Goal: Navigation & Orientation: Find specific page/section

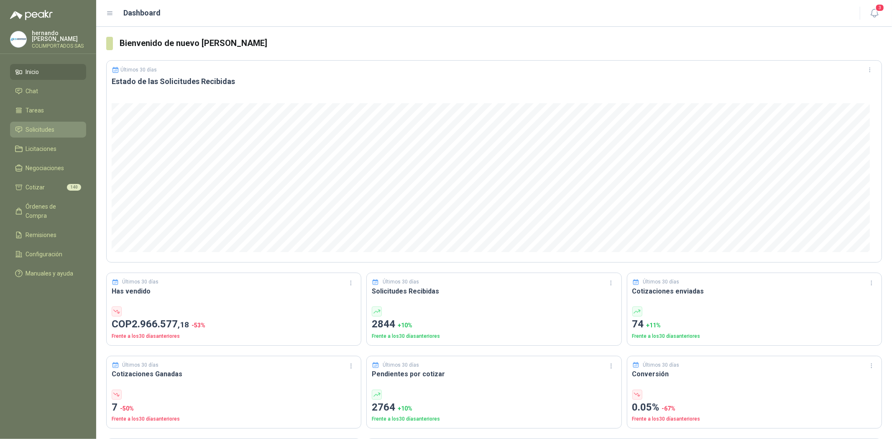
click at [41, 130] on span "Solicitudes" at bounding box center [40, 129] width 29 height 9
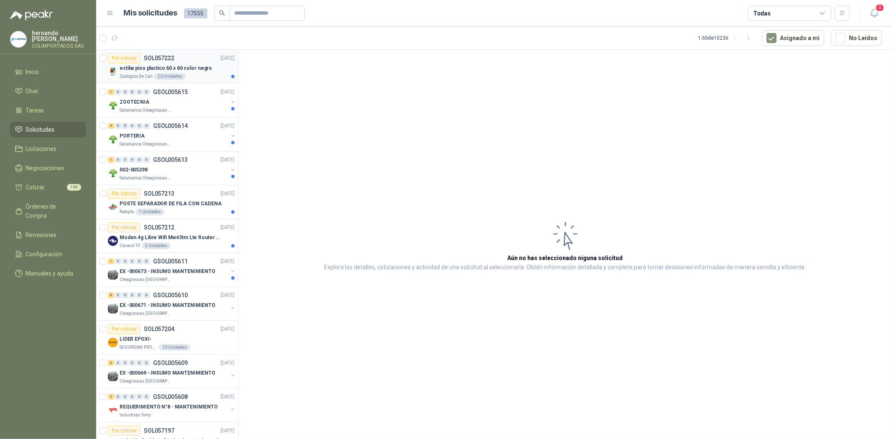
click at [140, 70] on p "estiba piso plastico 60 x 60 color negro" at bounding box center [166, 68] width 92 height 8
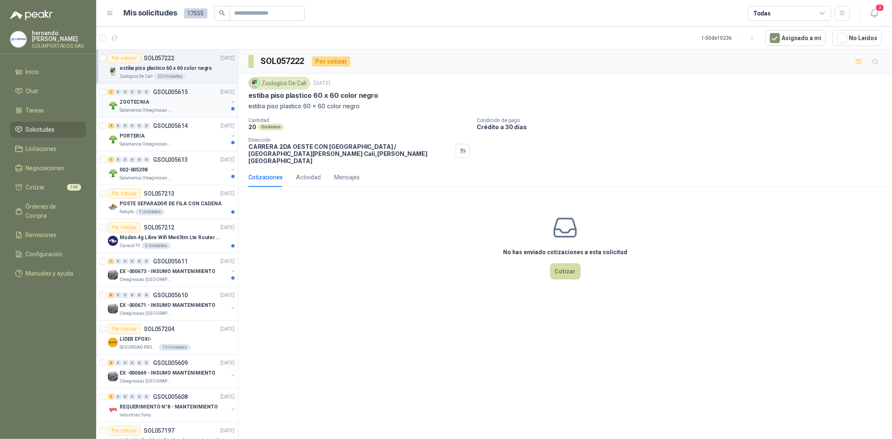
click at [156, 102] on div "ZOOTECNIA" at bounding box center [174, 102] width 108 height 10
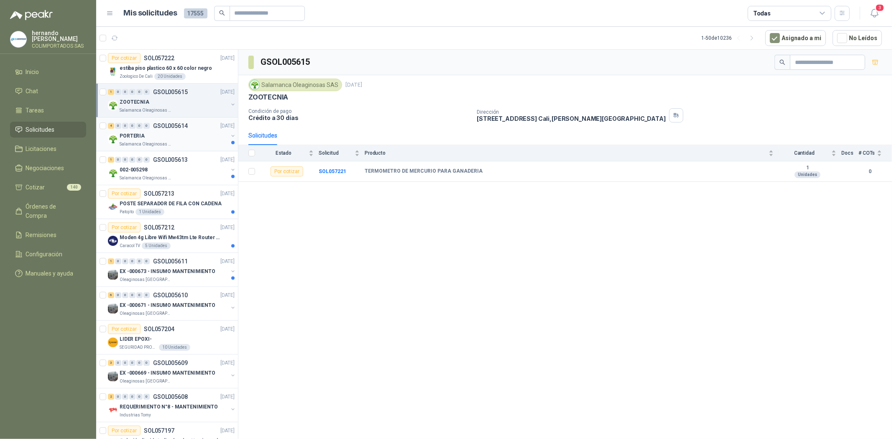
click at [161, 137] on div "PORTERIA" at bounding box center [174, 136] width 108 height 10
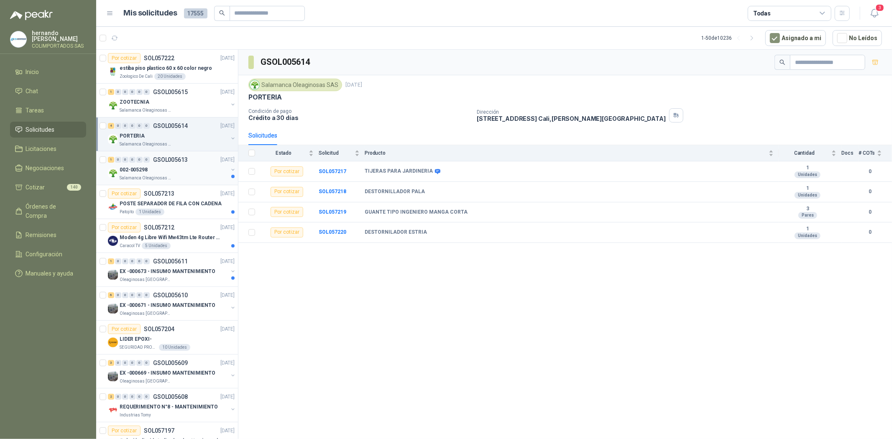
click at [168, 175] on p "Salamanca Oleaginosas SAS" at bounding box center [146, 178] width 53 height 7
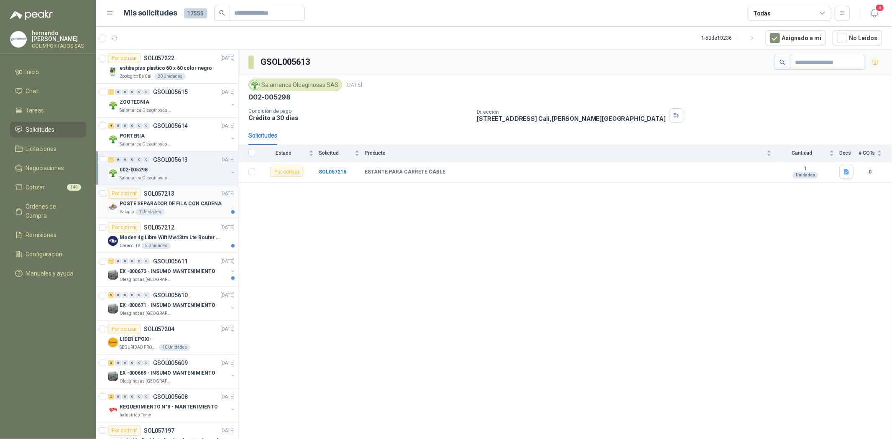
click at [172, 202] on p "POSTE SEPARADOR DE FILA CON CADENA" at bounding box center [171, 204] width 102 height 8
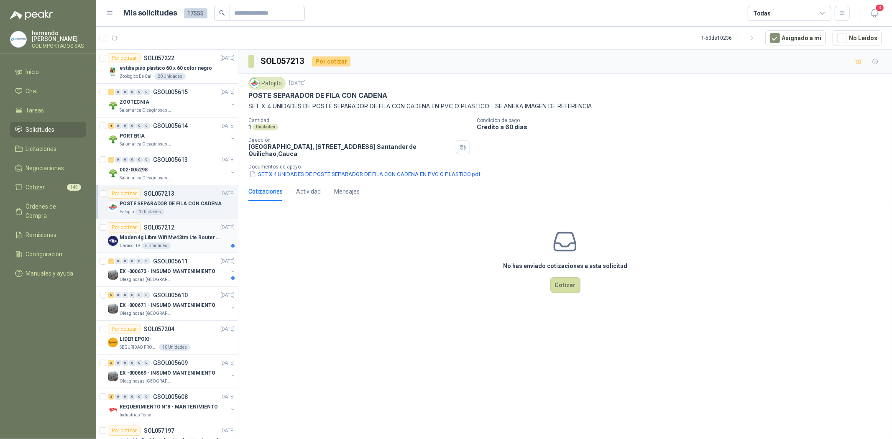
click at [170, 230] on p "SOL057212" at bounding box center [159, 227] width 31 height 6
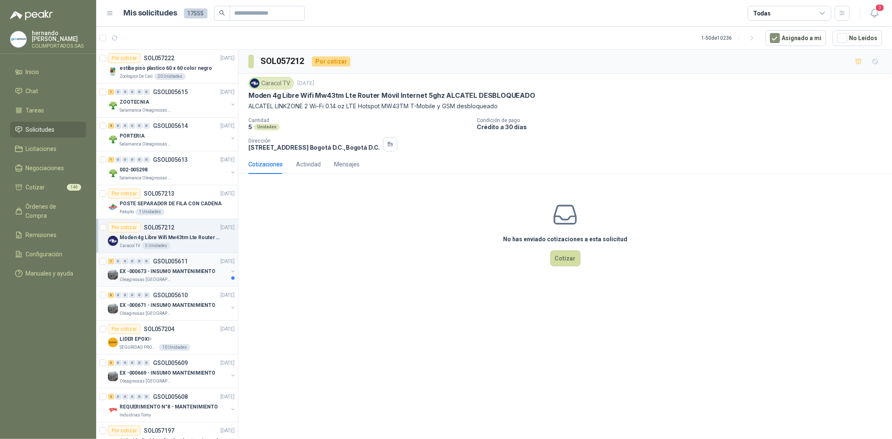
click at [176, 268] on p "EX -000673 - INSUMO MANTENIMIENTO" at bounding box center [168, 272] width 96 height 8
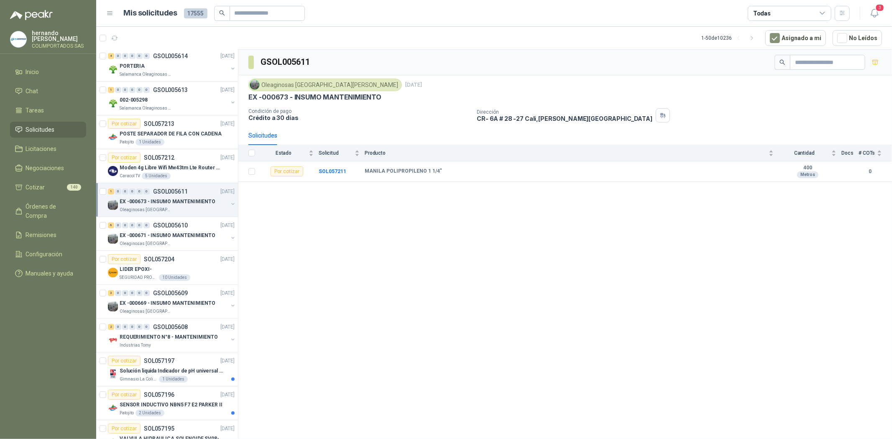
scroll to position [93, 0]
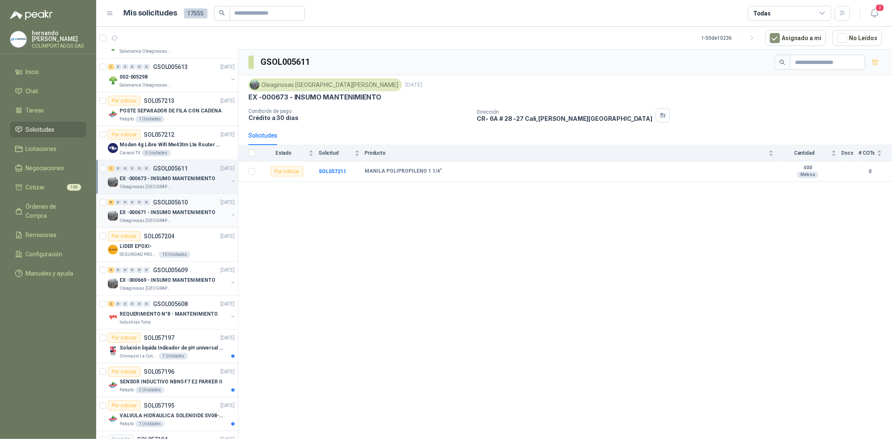
click at [159, 212] on p "EX -000671 - INSUMO MANTENIMIENTO" at bounding box center [168, 213] width 96 height 8
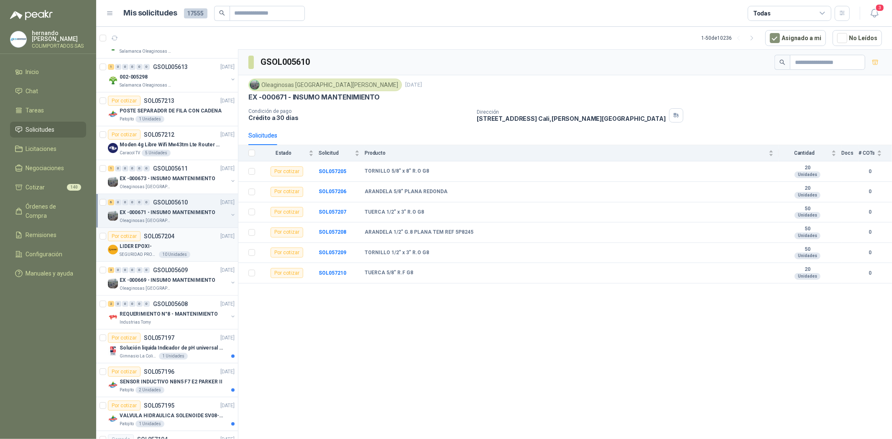
click at [176, 235] on div "Por cotizar SOL057204 [DATE]" at bounding box center [171, 236] width 127 height 10
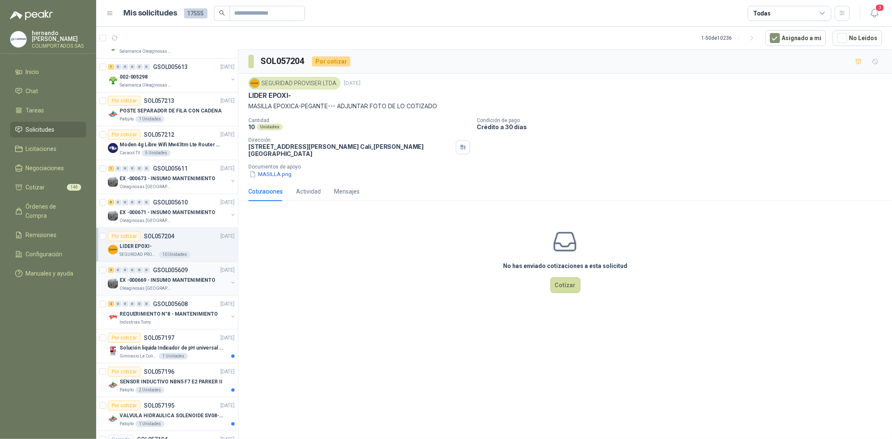
click at [191, 277] on p "EX -000669 - INSUMO MANTENIMIENTO" at bounding box center [168, 280] width 96 height 8
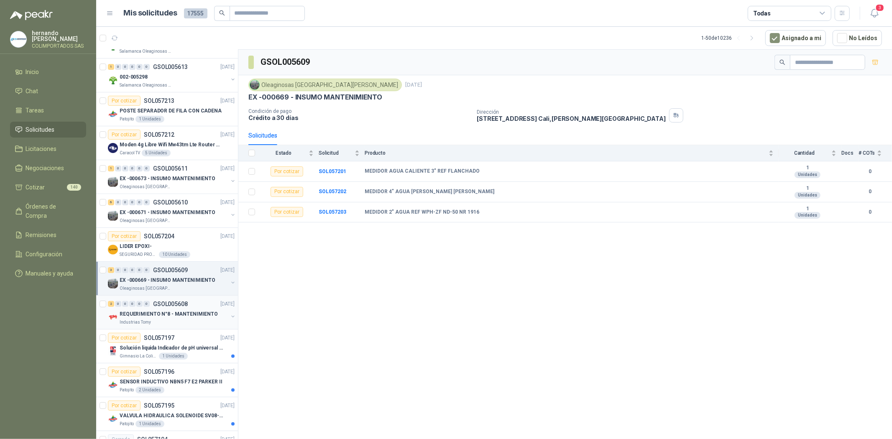
click at [170, 308] on div "2 0 0 0 0 0 GSOL005608 [DATE]" at bounding box center [172, 304] width 128 height 10
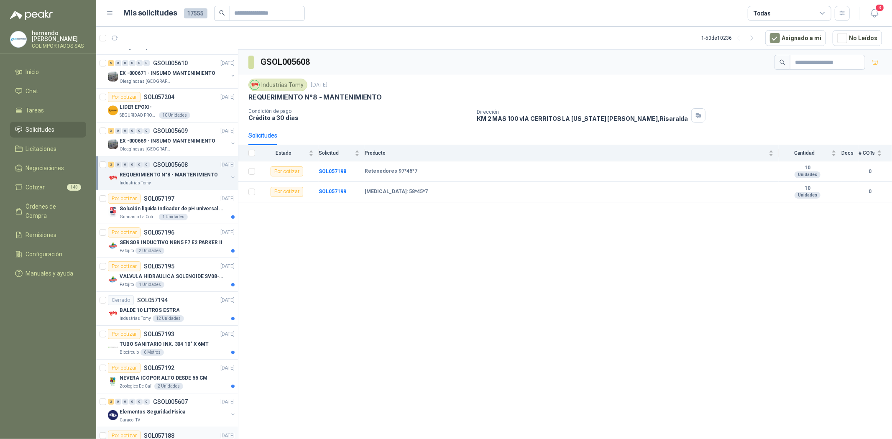
scroll to position [186, 0]
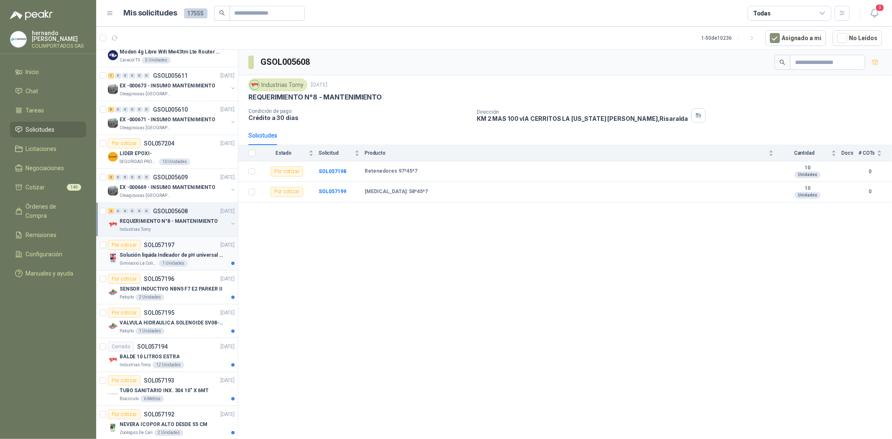
click at [162, 251] on p "Solución liquida Indicador de pH universal de 500ml o 20 de 25ml (no tiras de p…" at bounding box center [172, 255] width 104 height 8
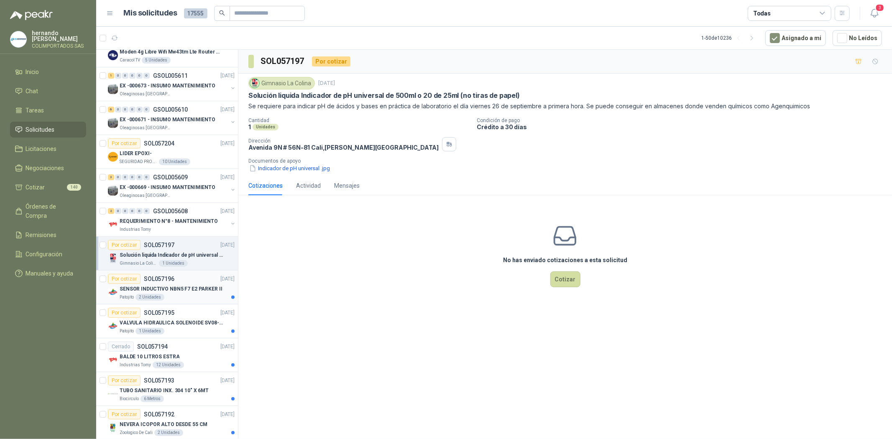
click at [155, 278] on p "SOL057196" at bounding box center [159, 279] width 31 height 6
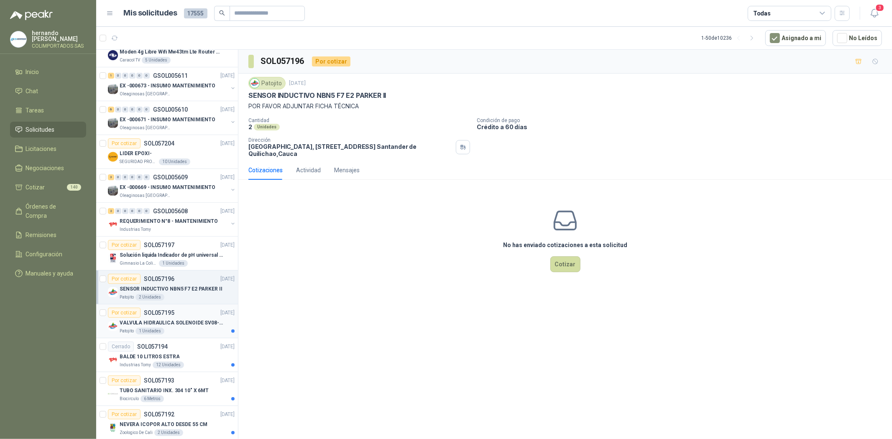
click at [139, 323] on p "VALVULA HIDRAULICA SOLENOIDE SV08-20" at bounding box center [172, 323] width 104 height 8
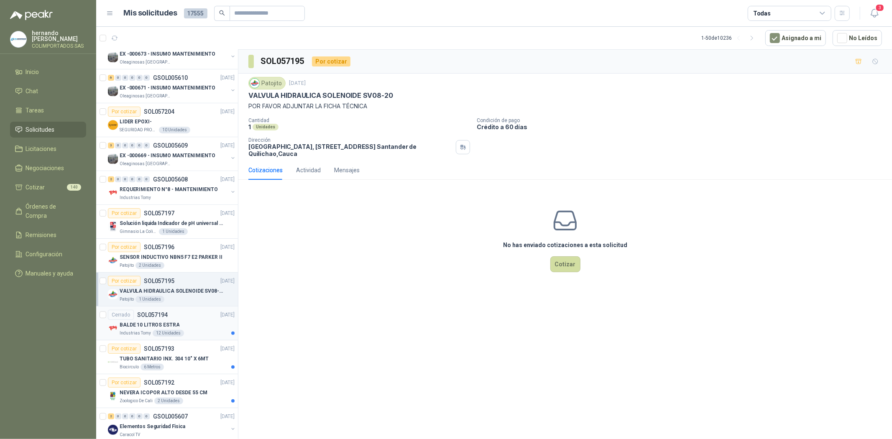
scroll to position [232, 0]
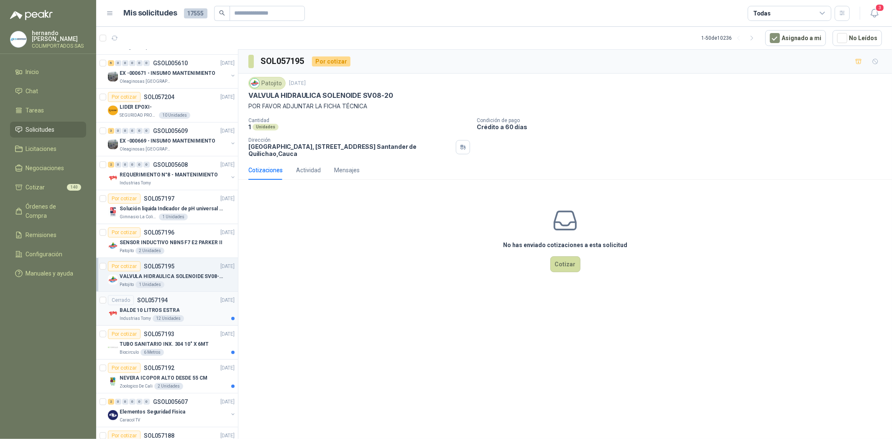
click at [155, 304] on div "Cerrado SOL057194" at bounding box center [138, 300] width 60 height 10
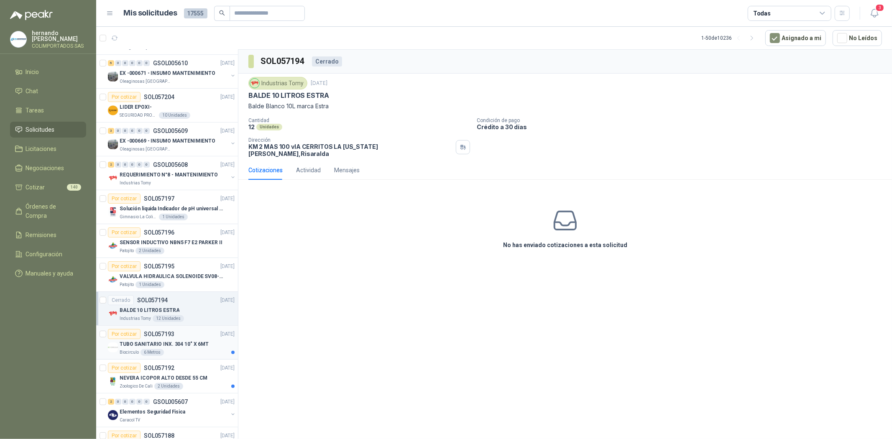
click at [156, 348] on p "TUBO SANITARIO INX. 304 10" X 6MT" at bounding box center [164, 344] width 89 height 8
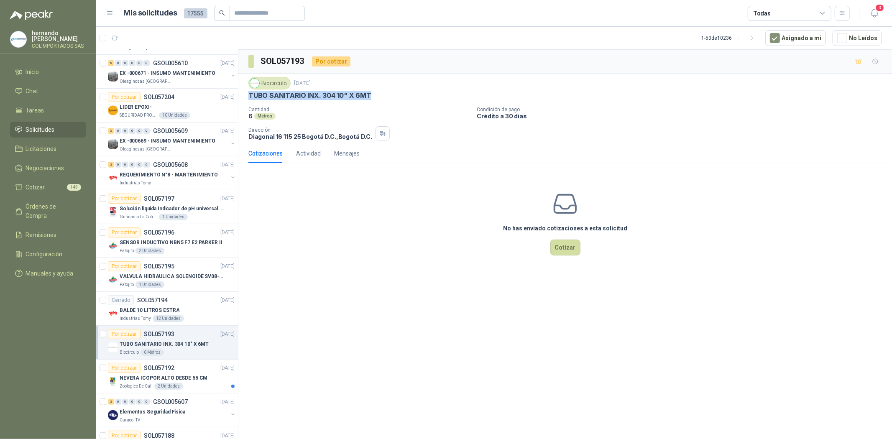
drag, startPoint x: 247, startPoint y: 93, endPoint x: 394, endPoint y: 97, distance: 146.8
click at [394, 97] on div "Biocirculo [DATE] TUBO SANITARIO INX. 304 10" X 6MT Cantidad 6 Metros Condición…" at bounding box center [564, 109] width 653 height 70
copy p "TUBO SANITARIO INX. 304 10" X 6MT"
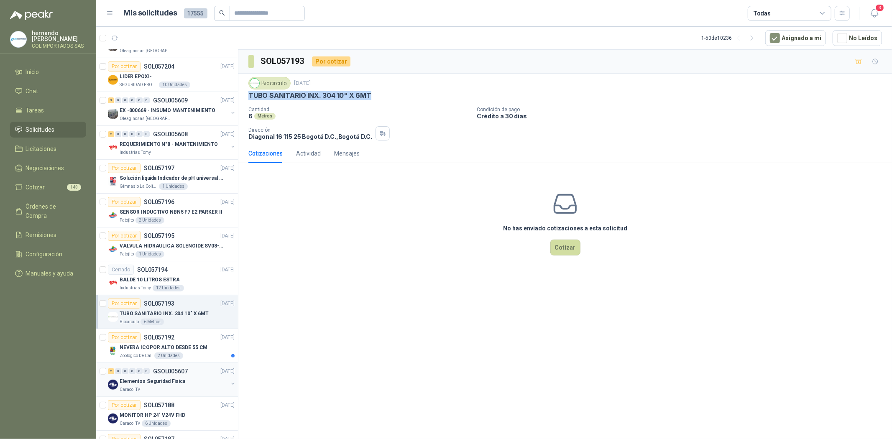
scroll to position [278, 0]
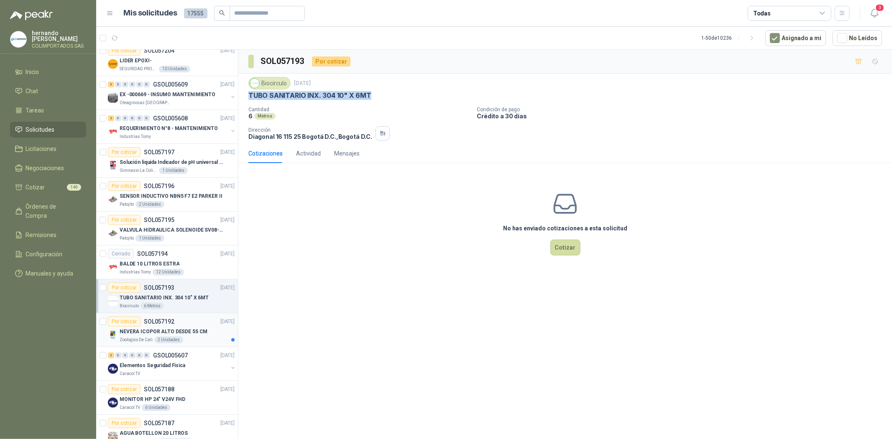
click at [147, 330] on p "NEVERA ICOPOR ALTO DESDE 55 CM" at bounding box center [164, 332] width 88 height 8
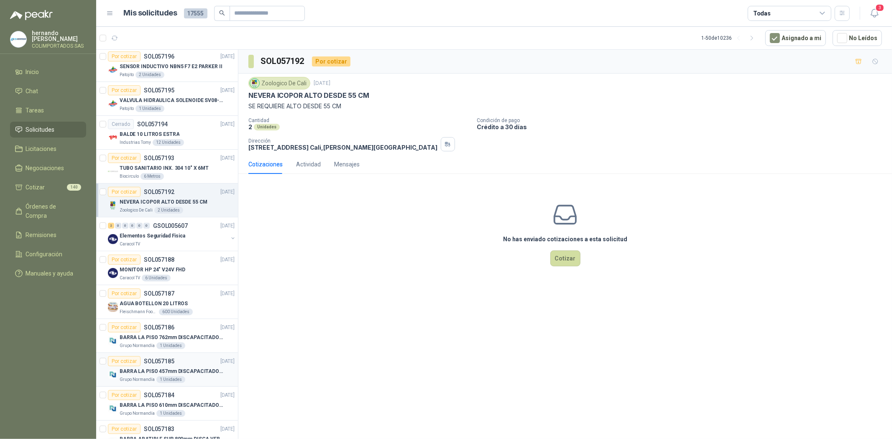
scroll to position [418, 0]
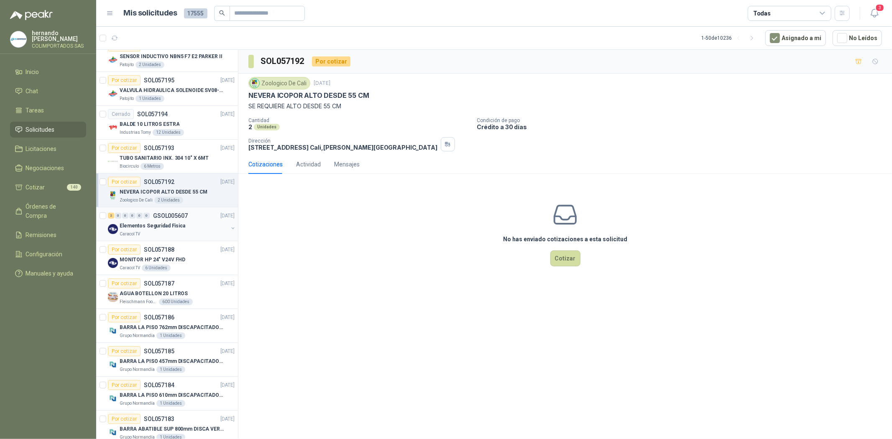
click at [156, 228] on p "Elementos Seguridad Fisica" at bounding box center [153, 226] width 66 height 8
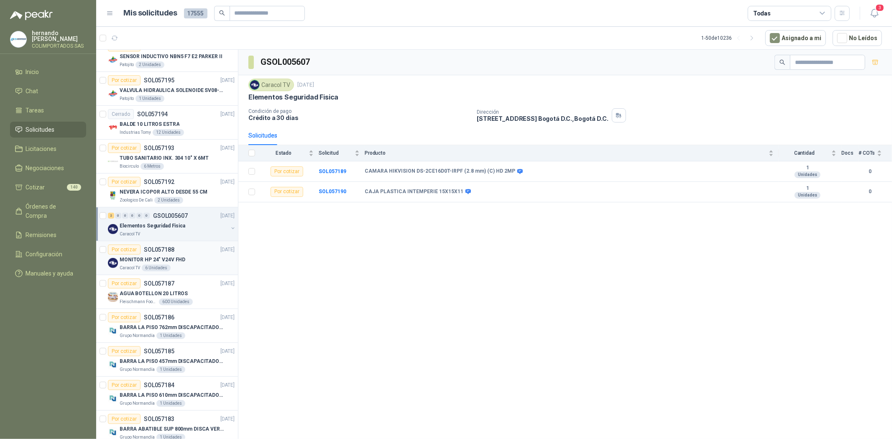
click at [171, 265] on div "Caracol TV 6 Unidades" at bounding box center [177, 268] width 115 height 7
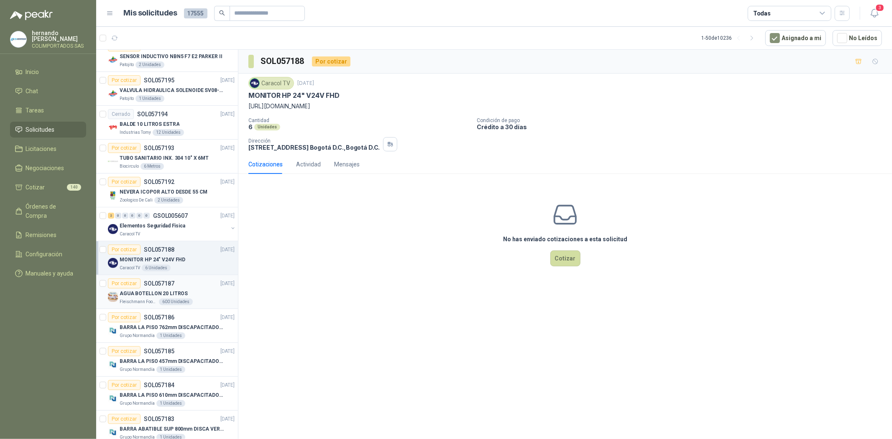
click at [155, 307] on article "Por cotizar SOL057187 [DATE] AGUA BOTELLON 20 LITROS [PERSON_NAME] Foods S.A. 6…" at bounding box center [167, 292] width 142 height 34
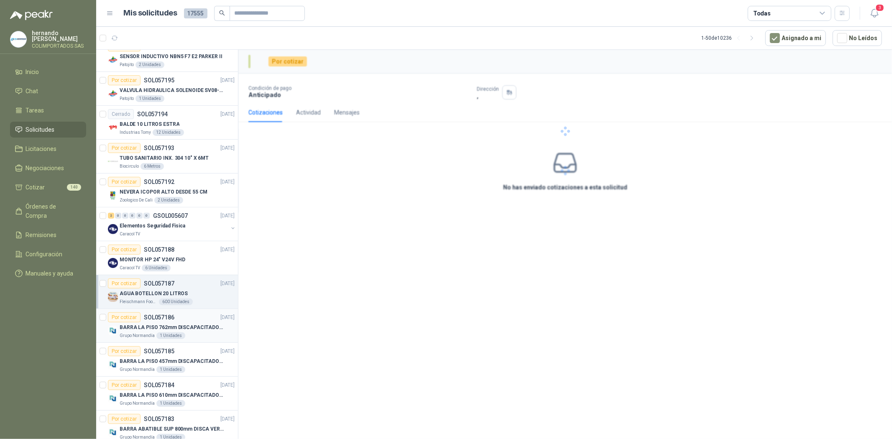
click at [136, 333] on p "Grupo Normandía" at bounding box center [137, 335] width 35 height 7
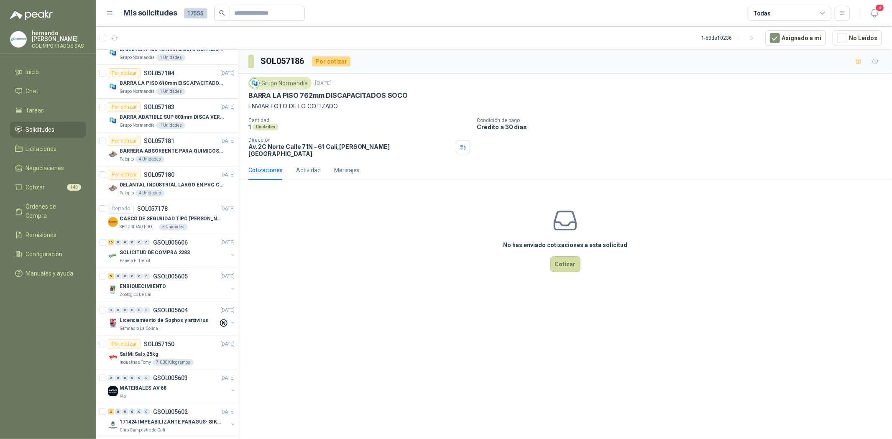
scroll to position [743, 0]
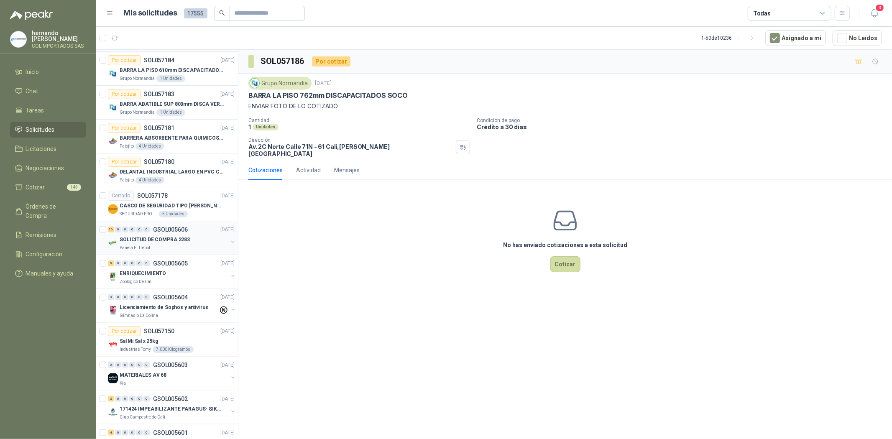
click at [170, 241] on p "SOLICITUD DE COMPRA 2283" at bounding box center [155, 240] width 70 height 8
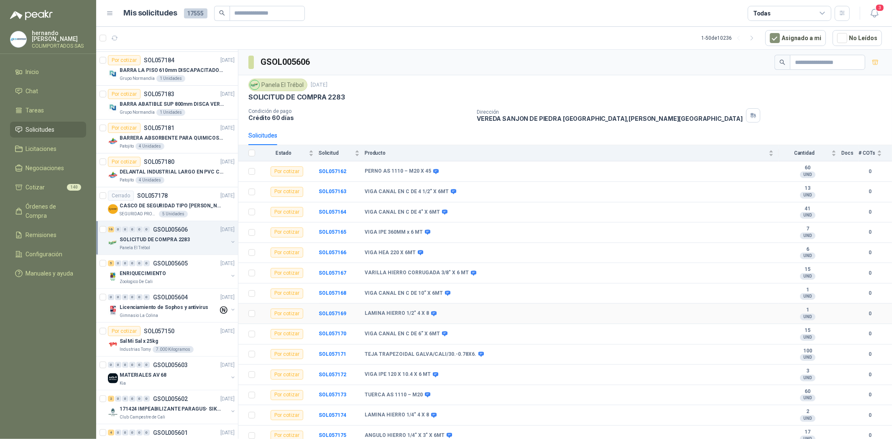
scroll to position [48, 0]
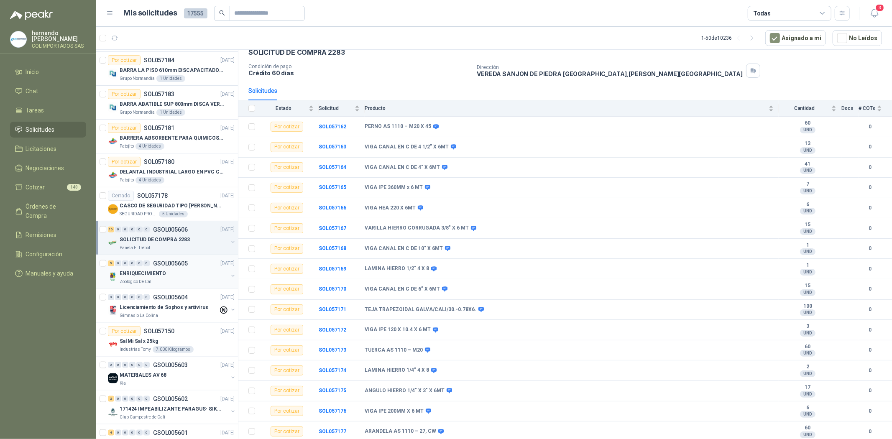
click at [157, 283] on div "Zoologico De Cali" at bounding box center [174, 281] width 108 height 7
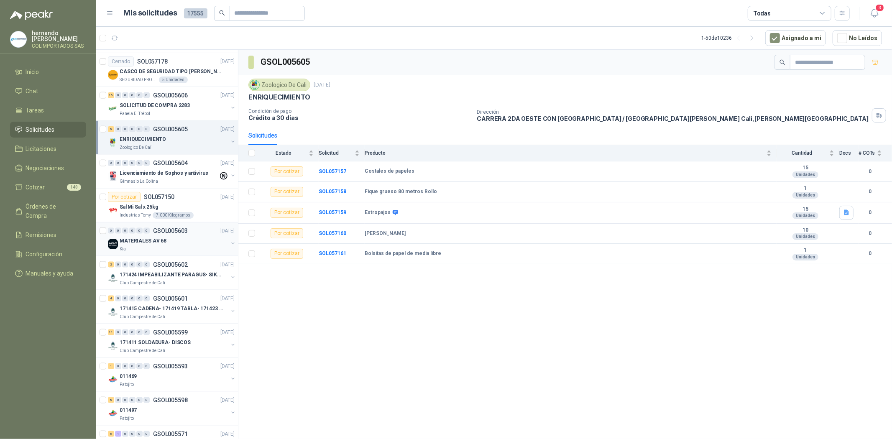
scroll to position [883, 0]
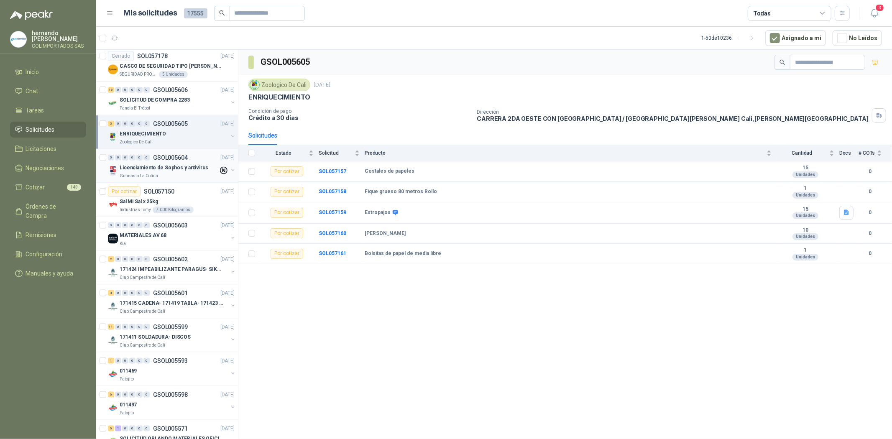
click at [144, 170] on p "Licenciamiento de Sophos y antivirus" at bounding box center [164, 168] width 89 height 8
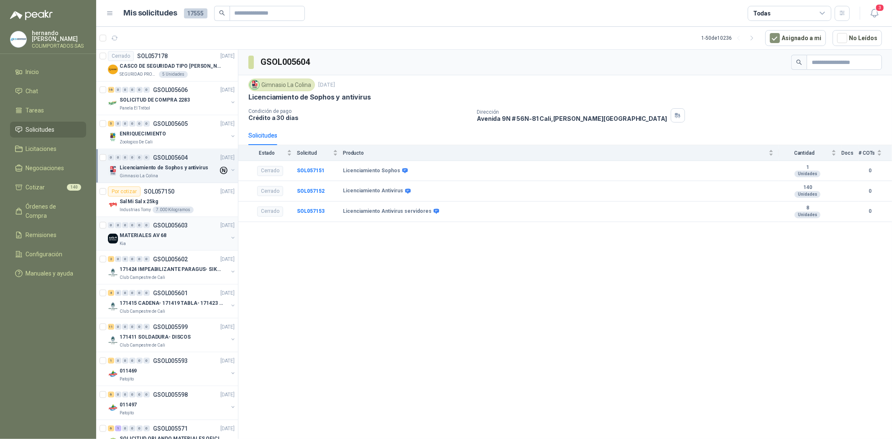
click at [135, 247] on div "Kia" at bounding box center [174, 243] width 108 height 7
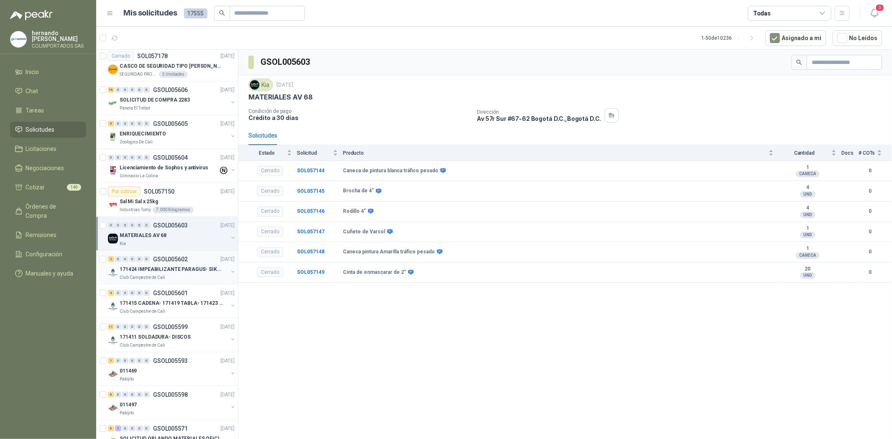
click at [137, 273] on p "171424 IMPEABILIZANTE PARAGUS- SIKALASTIC" at bounding box center [172, 269] width 104 height 8
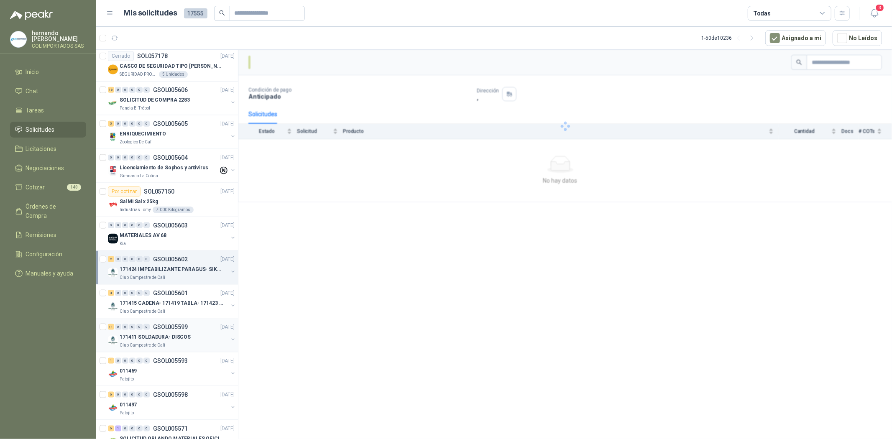
click at [147, 342] on div "171411 SOLDADURA- DISCOS" at bounding box center [174, 337] width 108 height 10
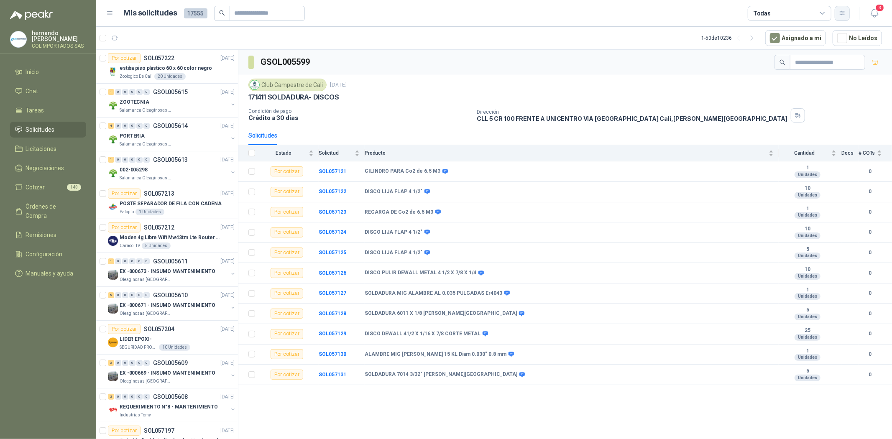
click at [843, 18] on button "button" at bounding box center [841, 13] width 15 height 15
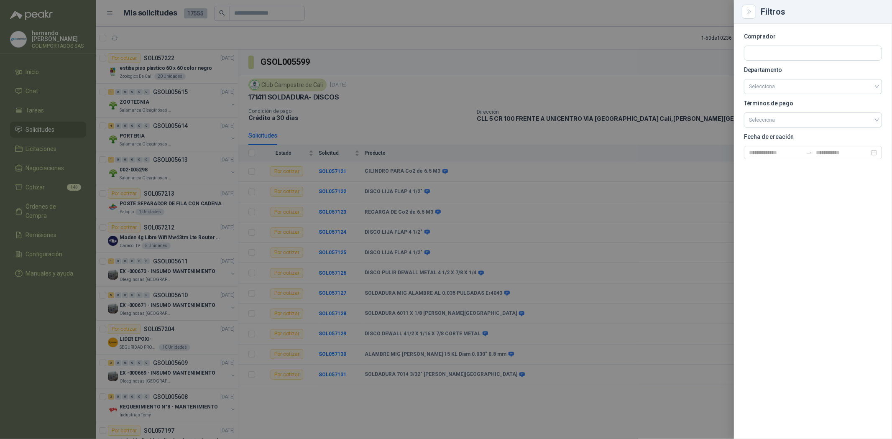
click at [643, 18] on div at bounding box center [446, 219] width 892 height 439
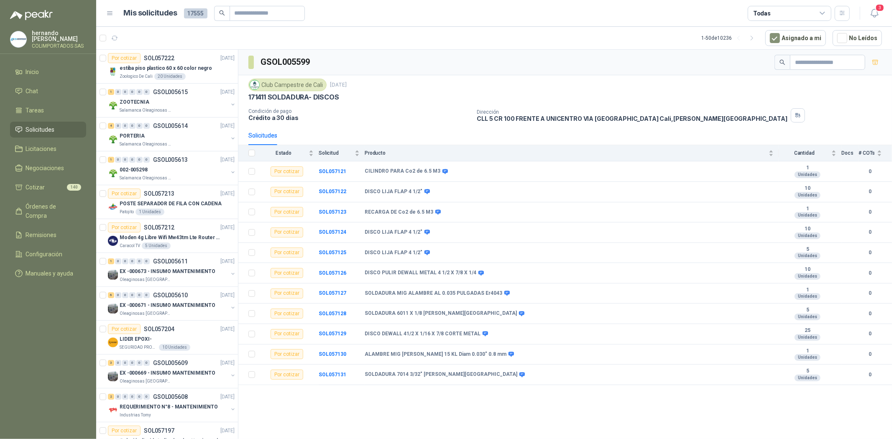
click at [108, 12] on icon at bounding box center [110, 14] width 8 height 8
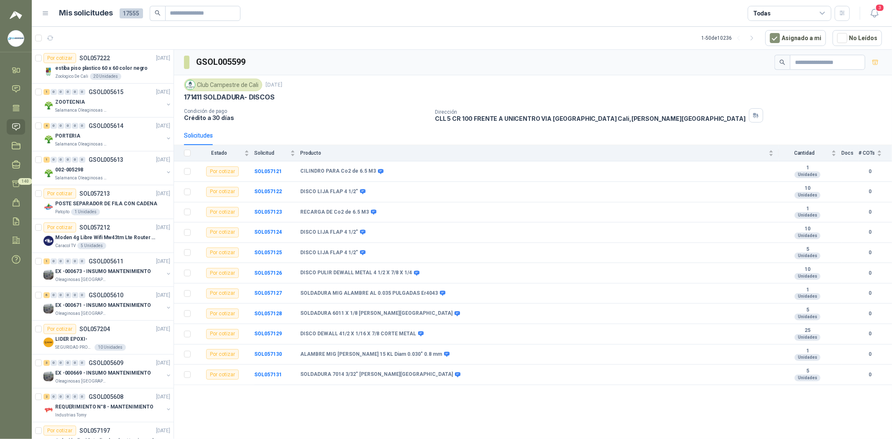
click at [129, 10] on span "17555" at bounding box center [131, 13] width 23 height 10
